Goal: Task Accomplishment & Management: Use online tool/utility

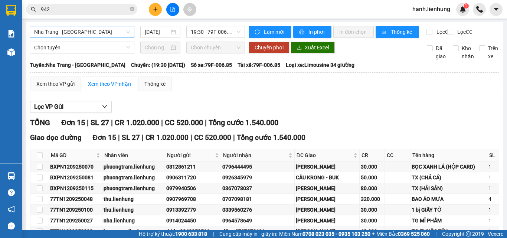
drag, startPoint x: 83, startPoint y: 32, endPoint x: 83, endPoint y: 39, distance: 6.7
click at [82, 32] on span "Nha Trang - [GEOGRAPHIC_DATA]" at bounding box center [82, 31] width 96 height 11
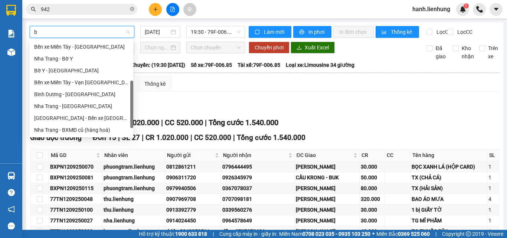
scroll to position [89, 0]
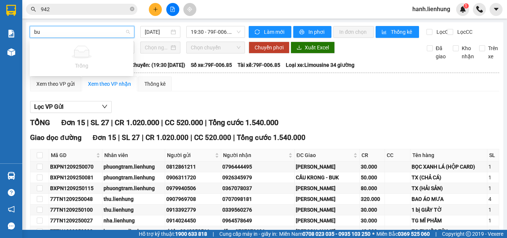
type input "b"
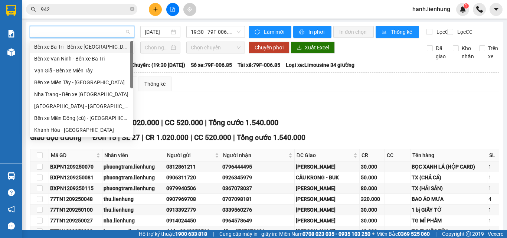
scroll to position [421, 0]
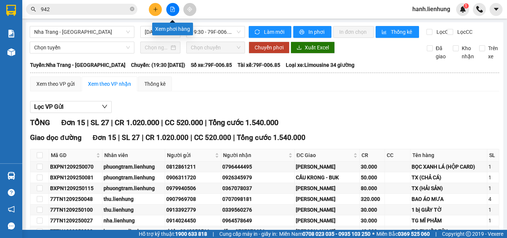
click at [174, 9] on icon "file-add" at bounding box center [173, 9] width 4 height 5
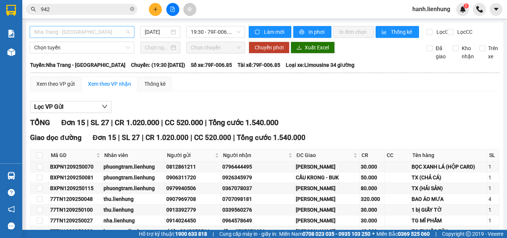
click at [91, 31] on span "Nha Trang - [GEOGRAPHIC_DATA]" at bounding box center [82, 31] width 96 height 11
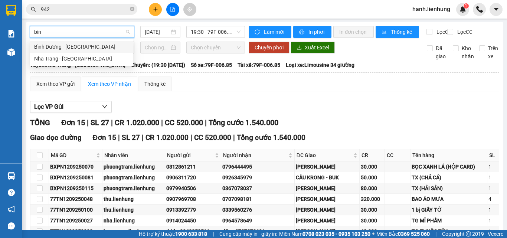
type input "binh"
click at [83, 59] on div "Nha Trang - [GEOGRAPHIC_DATA]" at bounding box center [81, 59] width 95 height 8
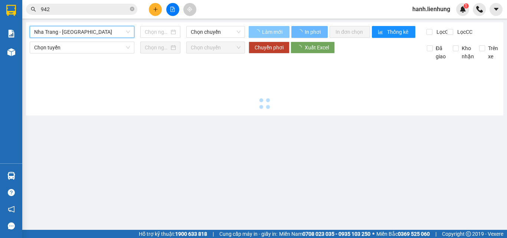
type input "[DATE]"
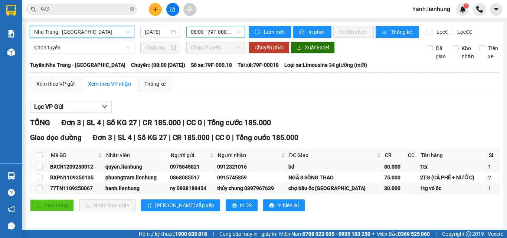
click at [204, 33] on span "08:00 - 79F-000.18" at bounding box center [216, 31] width 50 height 11
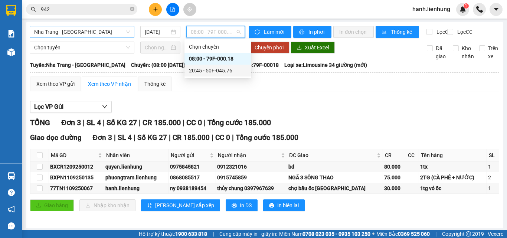
click at [215, 68] on div "20:45 - 50F-045.76" at bounding box center [218, 70] width 58 height 8
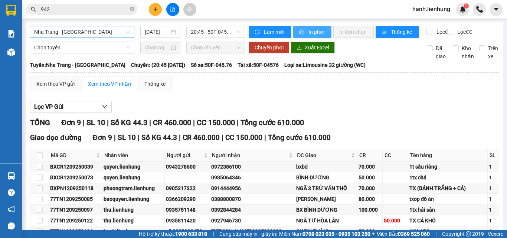
click at [316, 29] on span "In phơi" at bounding box center [316, 32] width 17 height 8
click at [121, 34] on span "Nha Trang - [GEOGRAPHIC_DATA]" at bounding box center [82, 31] width 96 height 11
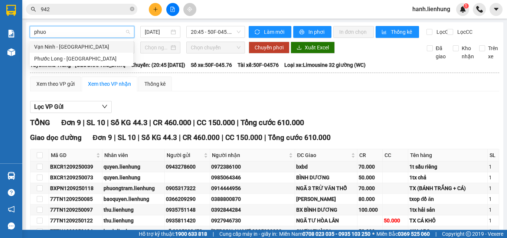
type input "phuoc"
click at [52, 45] on div "Vạn Ninh - [GEOGRAPHIC_DATA]" at bounding box center [81, 47] width 95 height 8
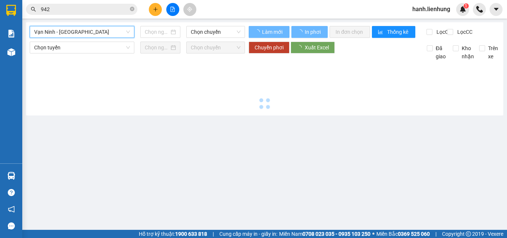
type input "[DATE]"
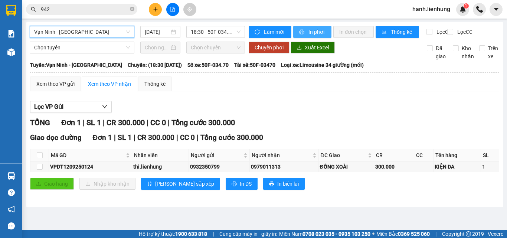
click at [310, 34] on span "In phơi" at bounding box center [316, 32] width 17 height 8
click at [328, 128] on div "TỔNG Đơn 1 | SL 1 | CR 300.000 | CC 0 | Tổng cước 300.000" at bounding box center [264, 122] width 469 height 11
click at [39, 30] on span "Vạn Ninh - [GEOGRAPHIC_DATA]" at bounding box center [82, 31] width 96 height 11
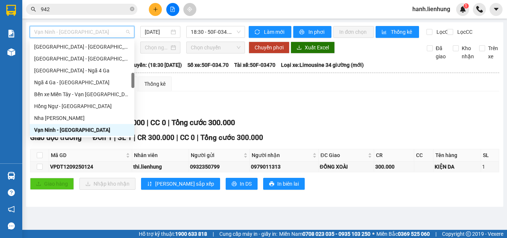
type input "d"
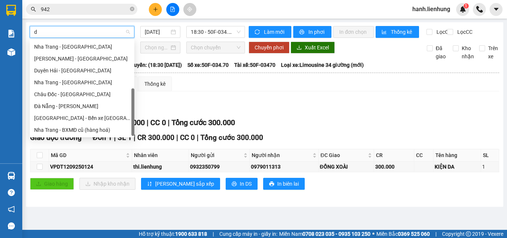
scroll to position [101, 0]
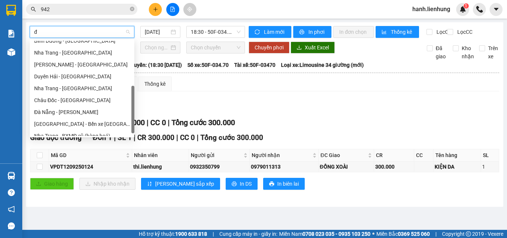
type input "đa"
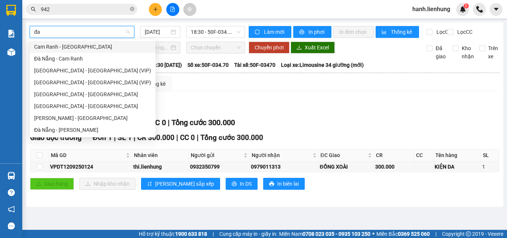
click at [88, 46] on div "Cam Ranh - [GEOGRAPHIC_DATA]" at bounding box center [92, 47] width 117 height 8
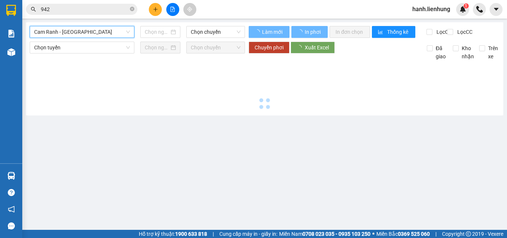
type input "[DATE]"
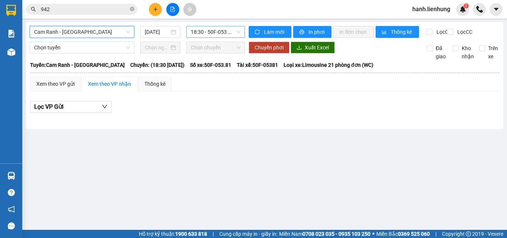
click at [207, 33] on span "18:30 - 50F-053.81" at bounding box center [216, 31] width 50 height 11
click at [81, 29] on span "Cam Ranh - [GEOGRAPHIC_DATA]" at bounding box center [82, 31] width 96 height 11
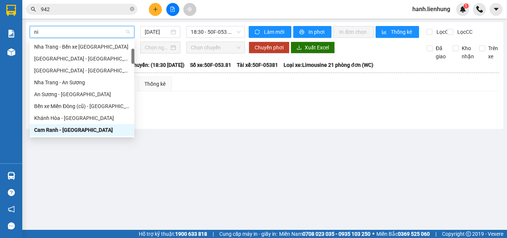
scroll to position [24, 0]
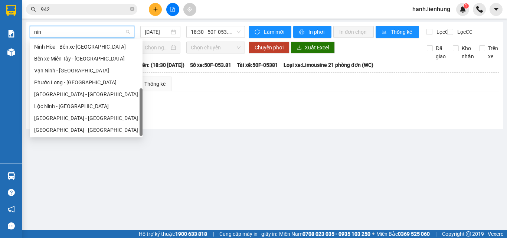
type input "ninh"
click at [90, 46] on div "Ninh Hòa - Bến xe [GEOGRAPHIC_DATA]" at bounding box center [86, 47] width 104 height 8
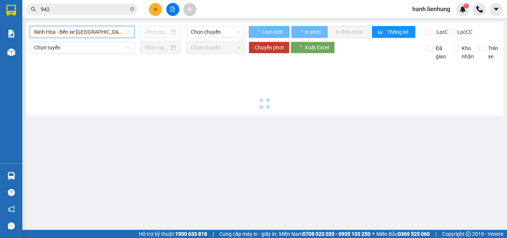
type input "[DATE]"
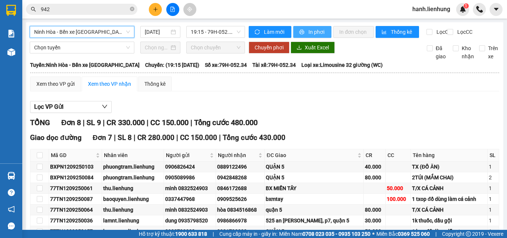
click at [314, 26] on button "In phơi" at bounding box center [312, 32] width 38 height 12
